Goal: Check status: Check status

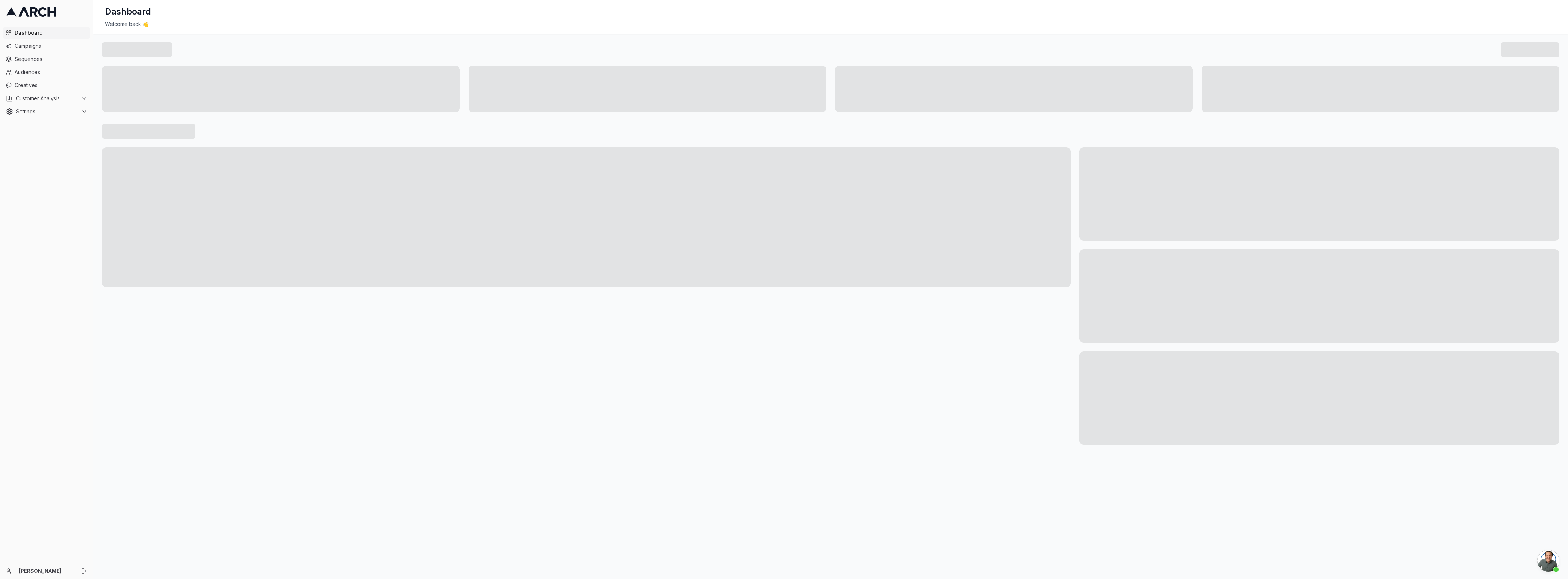
scroll to position [2617, 0]
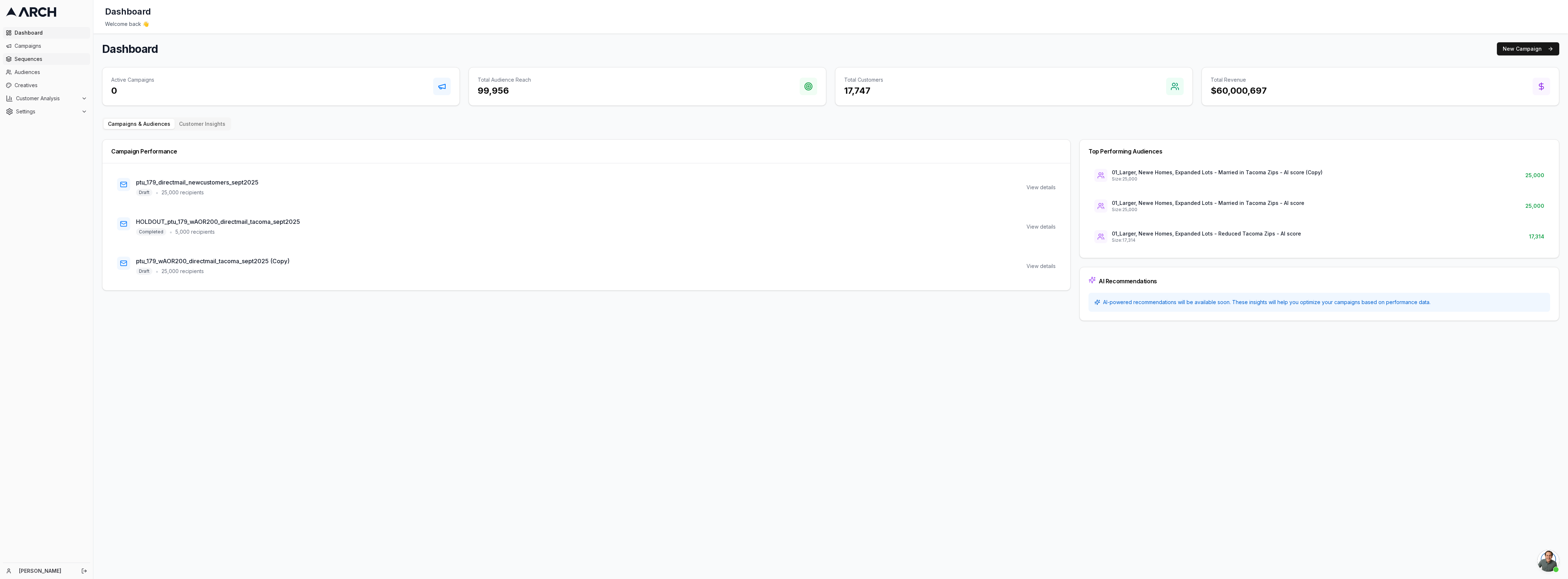
click at [29, 62] on span "Sequences" at bounding box center [51, 59] width 72 height 7
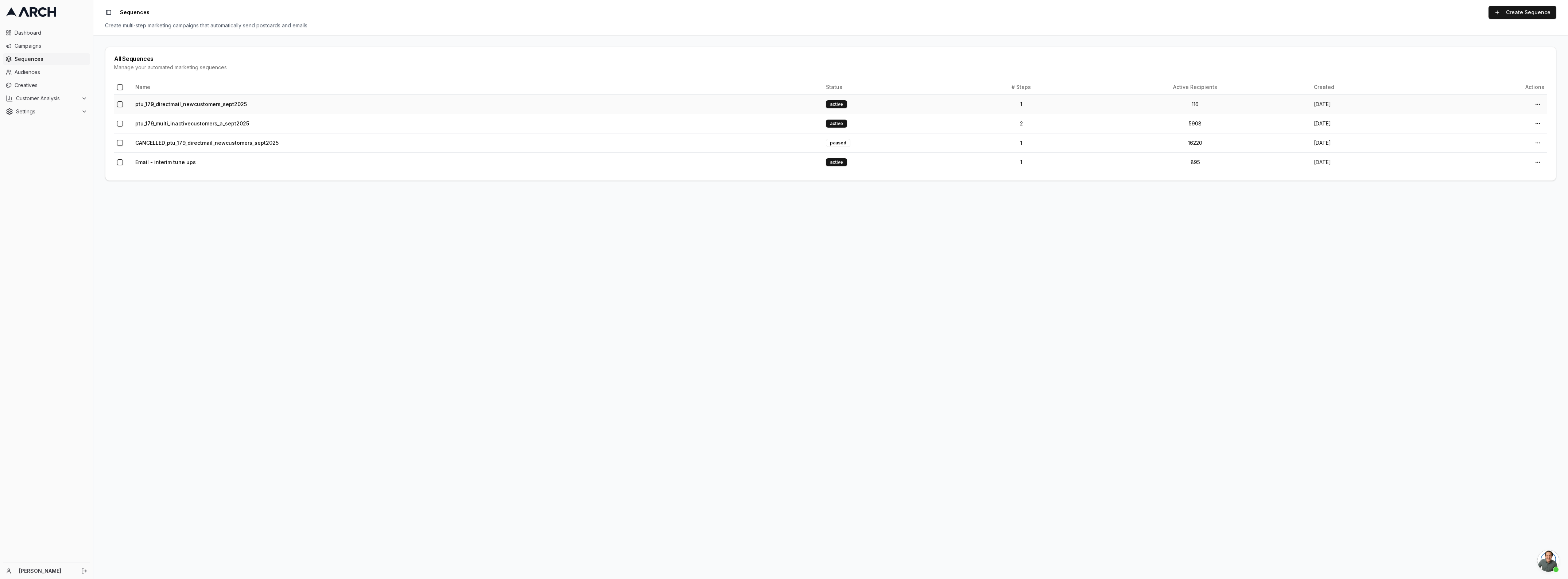
scroll to position [2617, 0]
click at [135, 121] on link "ptu_179_multi_inactivecustomers_a_sept2025" at bounding box center [192, 124] width 114 height 6
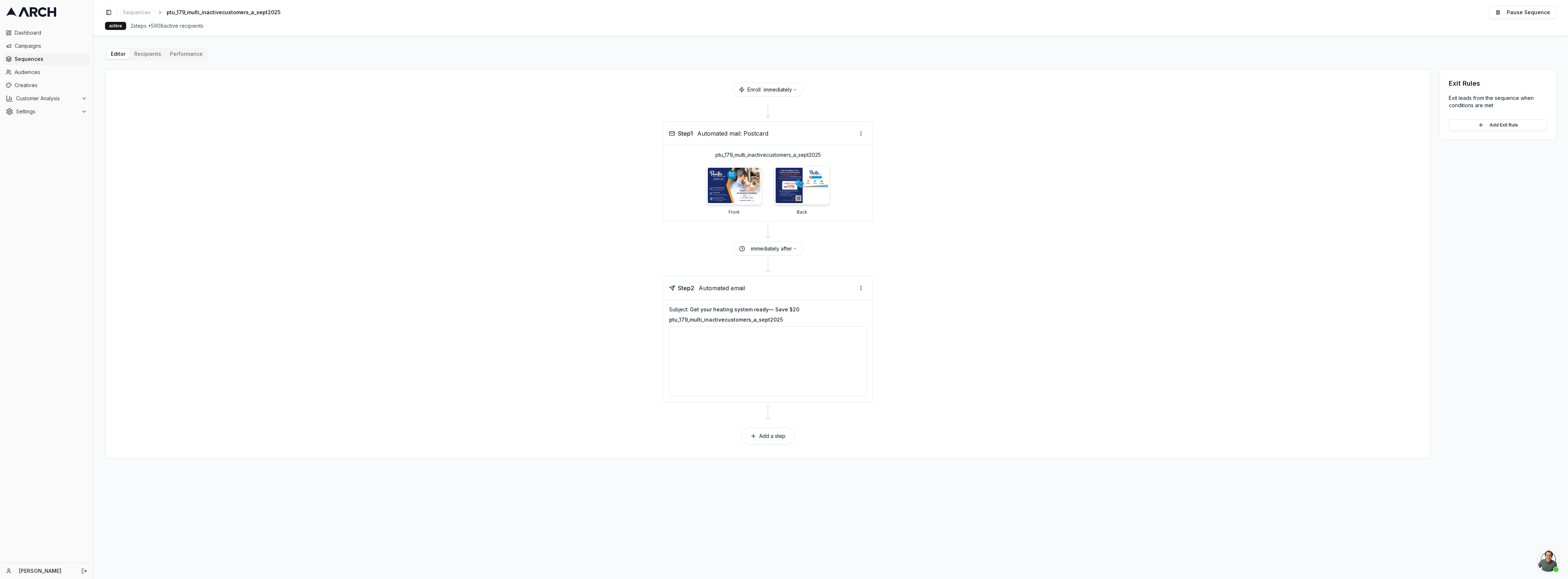
click at [145, 53] on div "Editor Recipients Performance Enroll immediately Step 1 Automated mail: Postcar…" at bounding box center [831, 253] width 1451 height 411
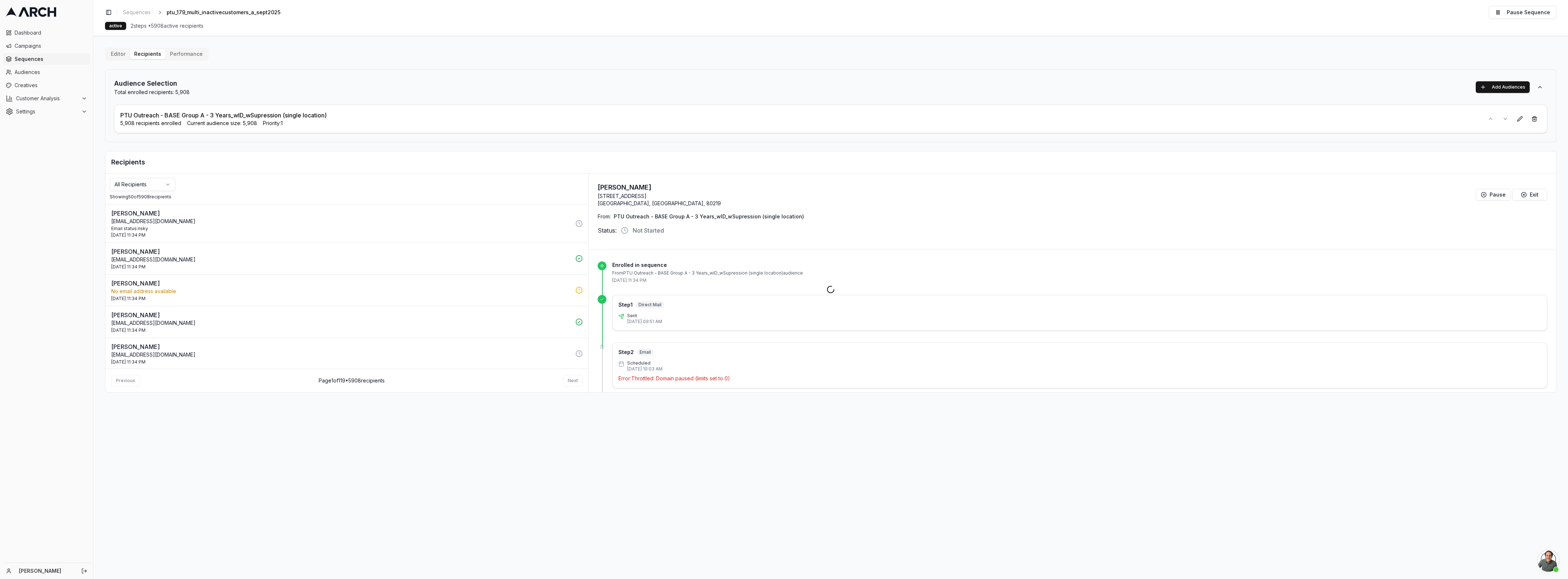
click at [183, 52] on div at bounding box center [830, 289] width 1475 height 579
click at [183, 53] on div at bounding box center [830, 289] width 1475 height 579
drag, startPoint x: 425, startPoint y: 432, endPoint x: 343, endPoint y: 394, distance: 90.4
click at [416, 427] on div at bounding box center [830, 289] width 1475 height 579
click at [179, 56] on button "Performance" at bounding box center [186, 54] width 41 height 10
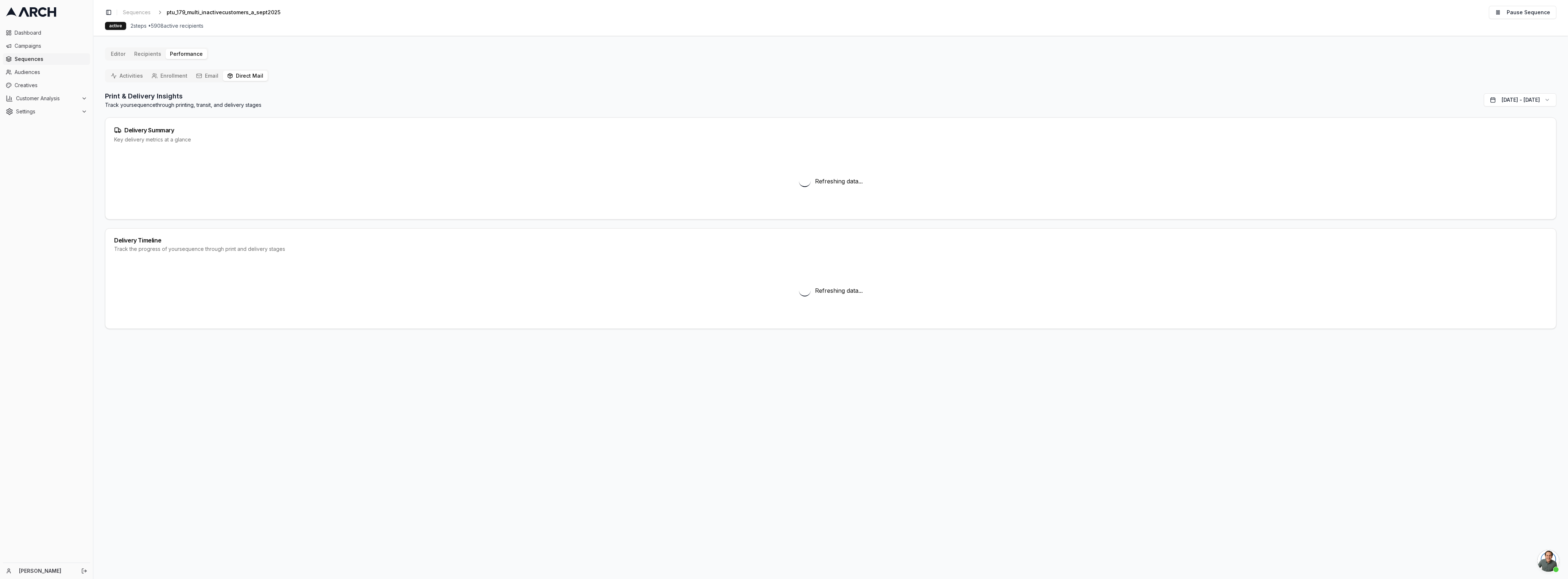
click at [236, 77] on button "Direct Mail" at bounding box center [245, 75] width 45 height 10
click at [137, 79] on button "Activities" at bounding box center [127, 75] width 41 height 10
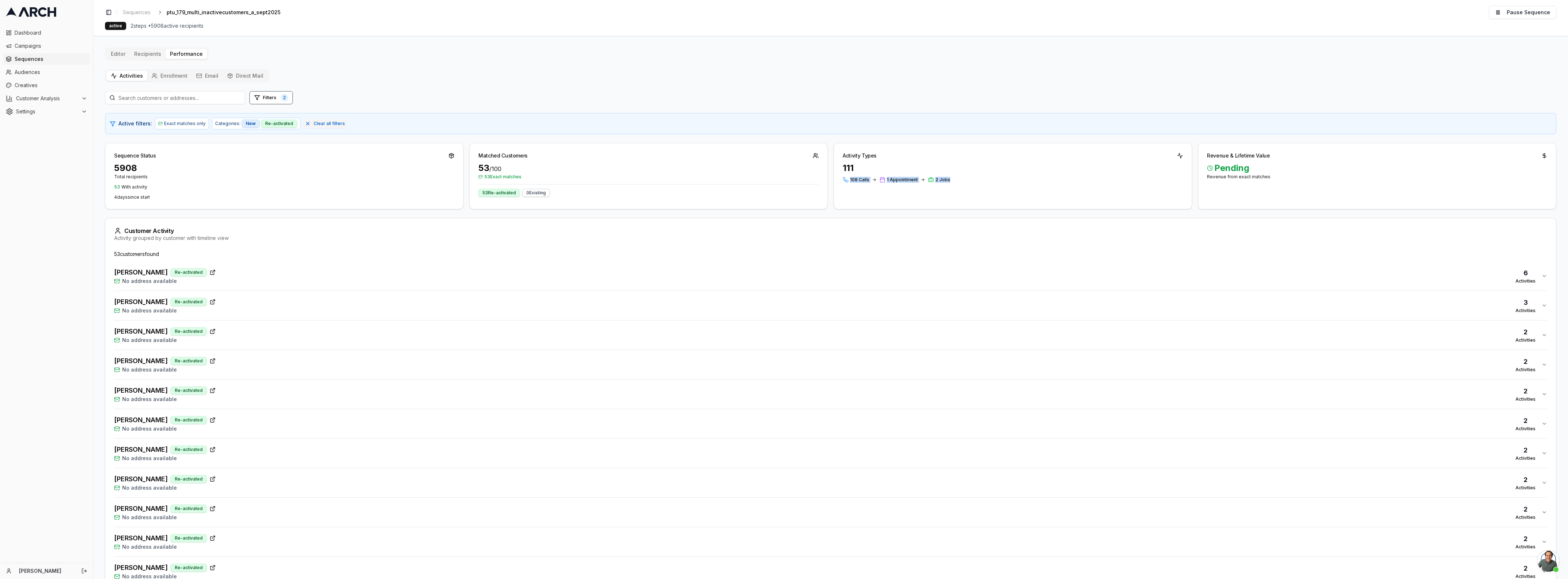
drag, startPoint x: 849, startPoint y: 184, endPoint x: 952, endPoint y: 181, distance: 103.0
click at [952, 181] on div "111 108 Calls 1 Appointment 2 Jobs" at bounding box center [1013, 177] width 358 height 29
click at [262, 96] on button "Filters 2" at bounding box center [271, 98] width 43 height 13
click at [184, 169] on button "Appointments" at bounding box center [184, 172] width 6 height 6
click at [183, 183] on button "Estimates" at bounding box center [184, 182] width 6 height 6
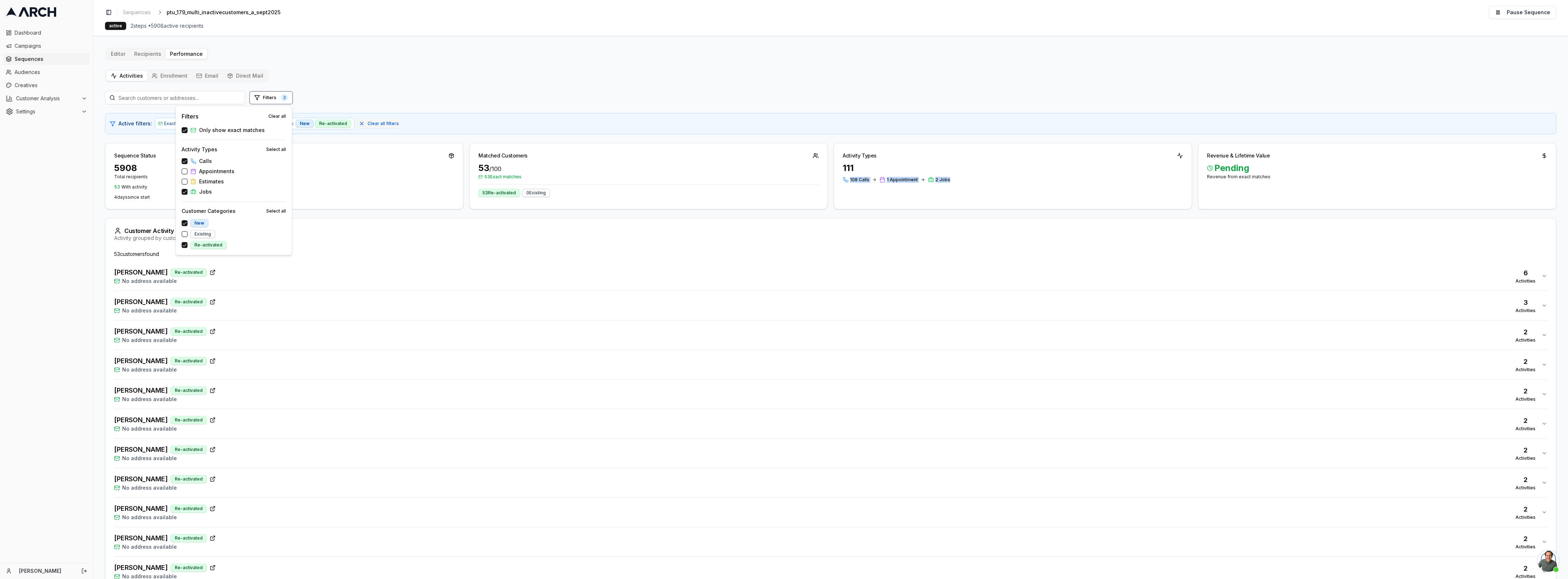
click at [183, 190] on button "Jobs" at bounding box center [184, 192] width 6 height 6
click at [184, 242] on div "Re-activated" at bounding box center [233, 245] width 104 height 8
drag, startPoint x: 841, startPoint y: 181, endPoint x: 872, endPoint y: 181, distance: 31.0
click at [871, 181] on div "108 Calls 1 Appointment 2 Jobs" at bounding box center [1012, 180] width 340 height 6
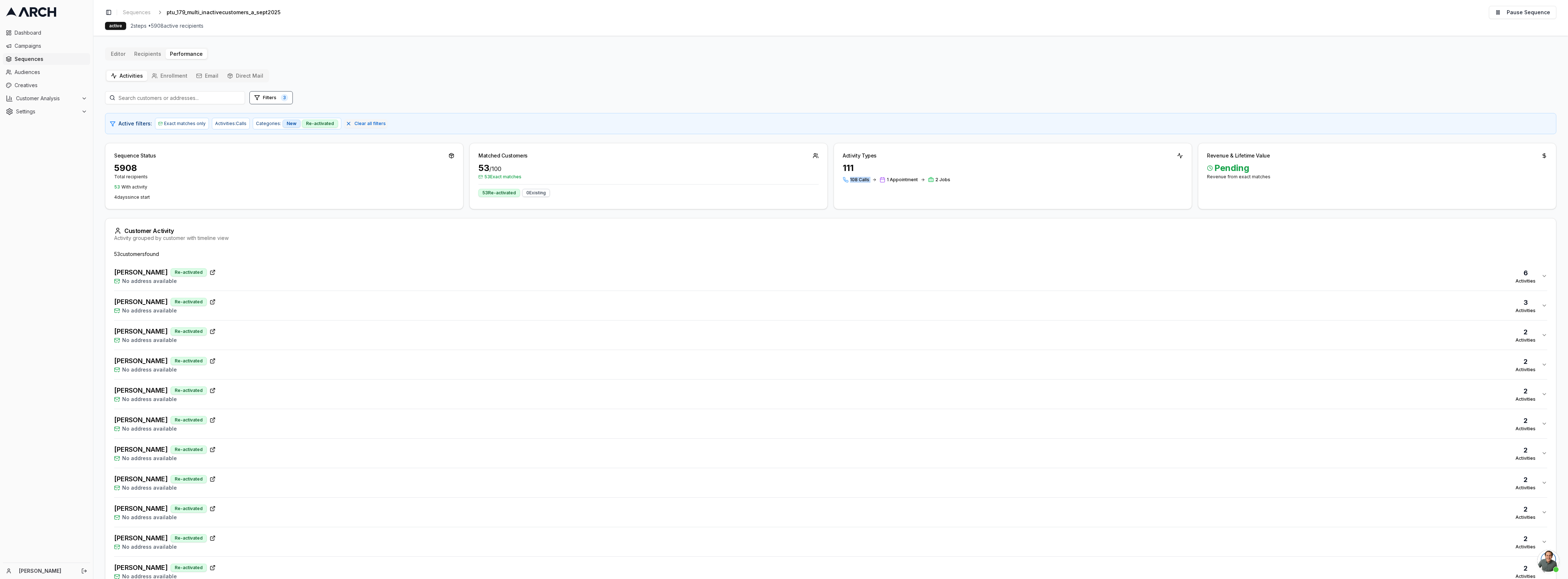
click at [320, 288] on button "[PERSON_NAME] Re-activated No address available 6 Activities" at bounding box center [831, 276] width 1433 height 29
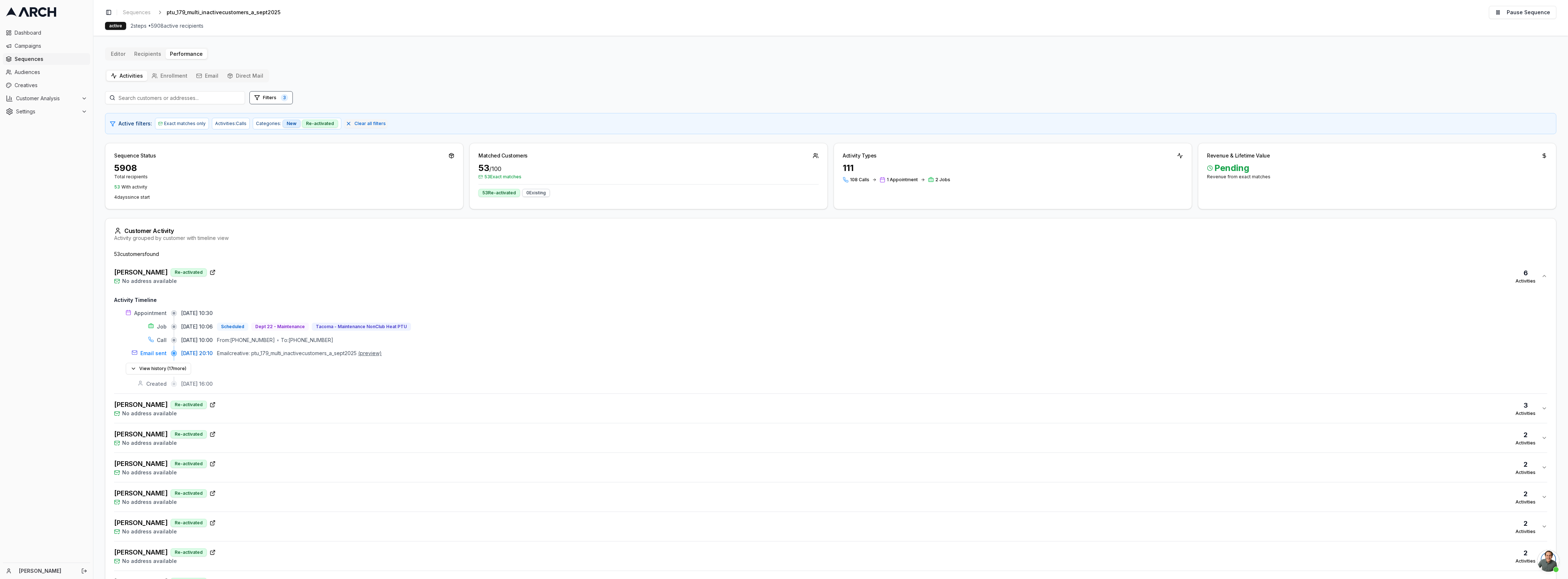
click at [275, 343] on div "From: [PHONE_NUMBER]" at bounding box center [245, 340] width 58 height 7
click at [276, 416] on div "[PERSON_NAME] Re-activated No address available 3 Activities" at bounding box center [828, 409] width 1427 height 18
click at [126, 460] on button "View history ( 31 more)" at bounding box center [159, 461] width 66 height 12
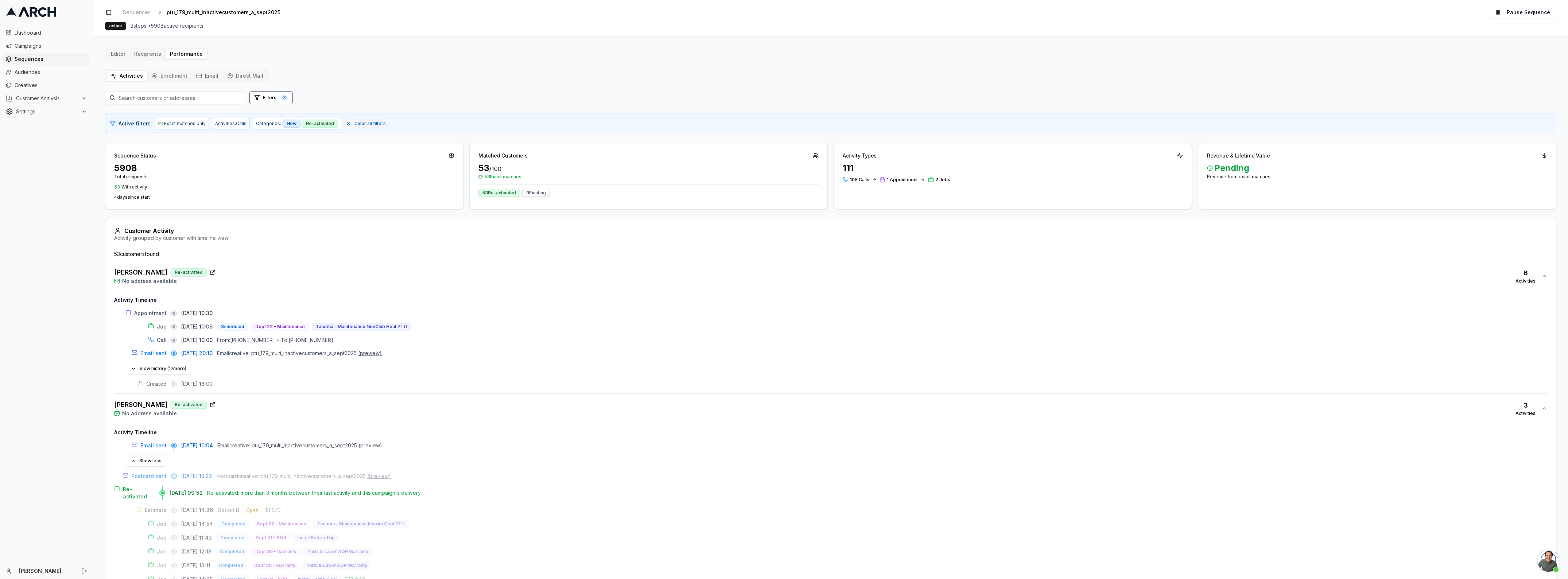
click at [272, 479] on span "Postcard creative: ptu_179_multi_inactivecustomers_a_sept2025" at bounding box center [291, 476] width 149 height 7
drag, startPoint x: 121, startPoint y: 275, endPoint x: 155, endPoint y: 275, distance: 34.0
copy span "[PERSON_NAME]"
click at [655, 578] on div "[DATE] 14:25 Completed Dept 21 - AOR Install Heat & Cool $13,843" at bounding box center [864, 579] width 1366 height 8
